Goal: Information Seeking & Learning: Learn about a topic

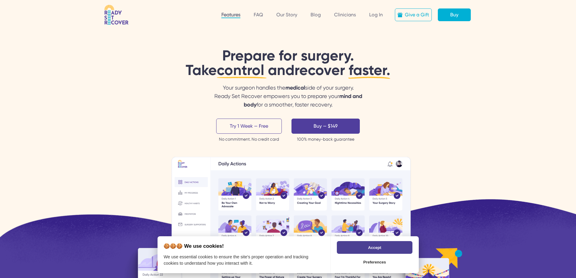
click at [231, 14] on link "Features" at bounding box center [230, 15] width 19 height 6
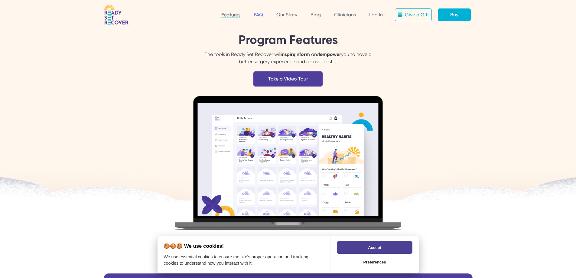
click at [258, 15] on link "FAQ" at bounding box center [258, 15] width 9 height 6
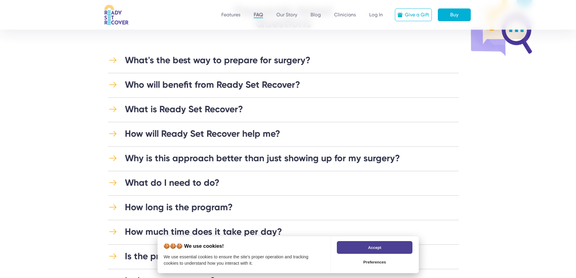
scroll to position [60, 0]
